Goal: Check status: Check status

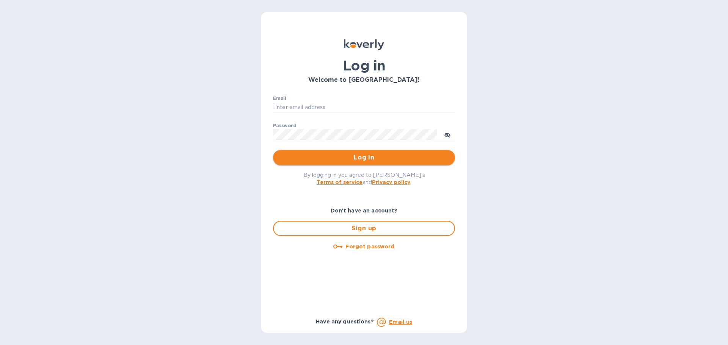
type input "[EMAIL_ADDRESS][DOMAIN_NAME]"
click at [375, 156] on span "Log in" at bounding box center [364, 157] width 170 height 9
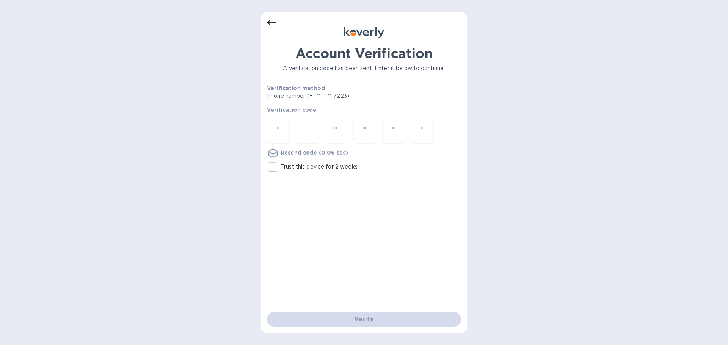
click at [277, 122] on div at bounding box center [278, 130] width 23 height 27
type input "1"
type input "3"
type input "5"
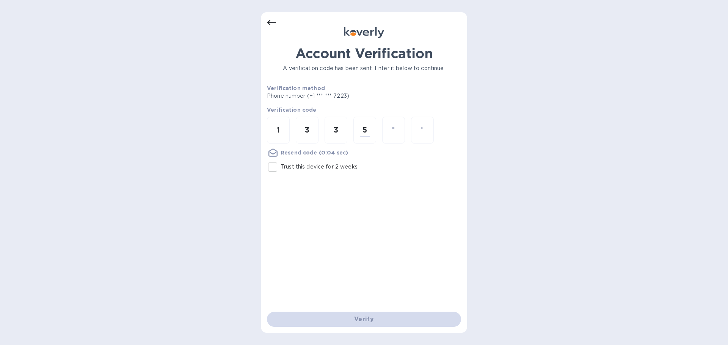
type input "5"
type input "9"
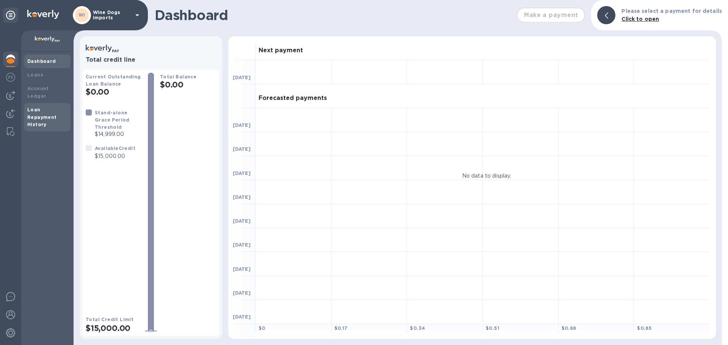
click at [30, 115] on b "Loan Repayment History" at bounding box center [42, 117] width 30 height 21
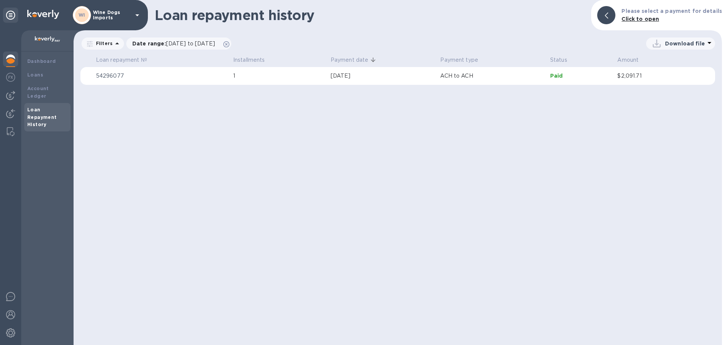
click at [147, 76] on p "54296077" at bounding box center [161, 76] width 131 height 8
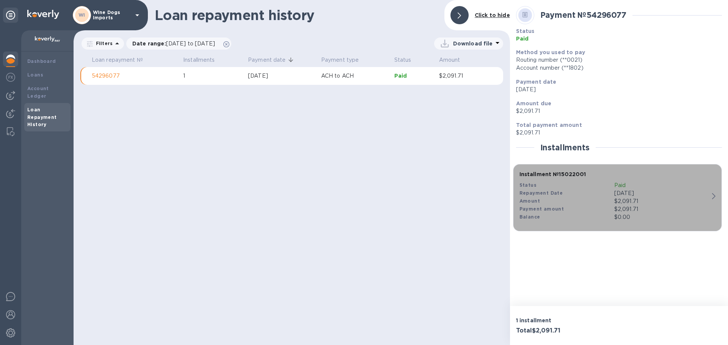
click at [694, 205] on div "$2,091.71" at bounding box center [661, 202] width 95 height 8
